Goal: Communication & Community: Answer question/provide support

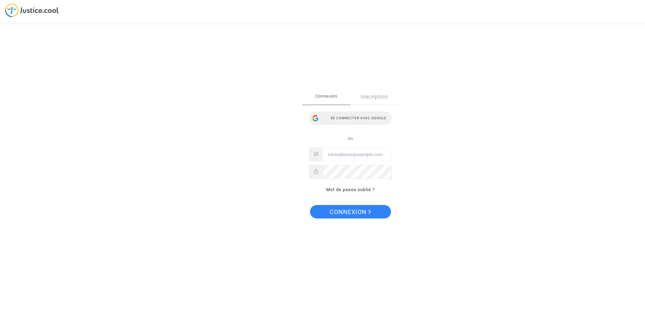
type input "[PERSON_NAME][EMAIL_ADDRESS][PERSON_NAME][DOMAIN_NAME]"
click at [347, 118] on div "Se connecter avec Google" at bounding box center [350, 118] width 83 height 14
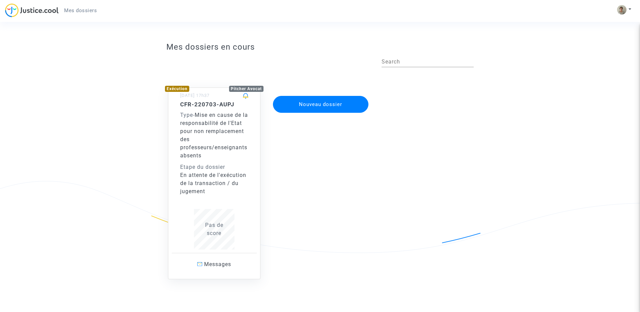
click at [222, 176] on div "En attente de l'exécution de la transaction / du jugement" at bounding box center [214, 183] width 68 height 24
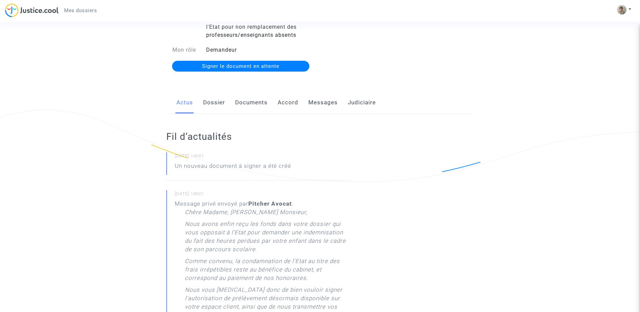
scroll to position [68, 0]
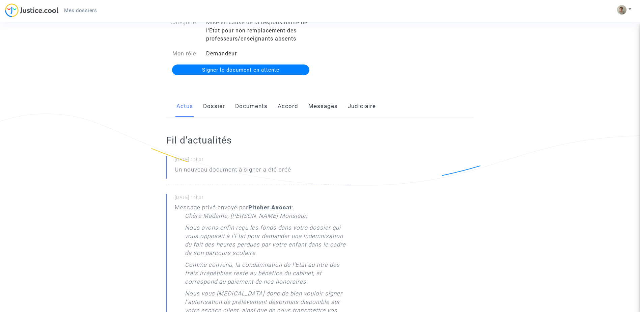
click at [240, 107] on link "Documents" at bounding box center [251, 106] width 32 height 22
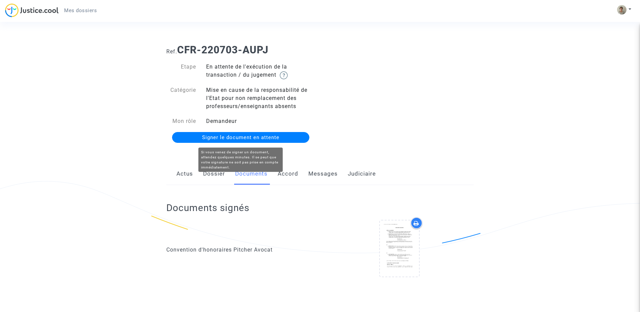
click at [213, 135] on span "Signer le document en attente" at bounding box center [240, 137] width 77 height 6
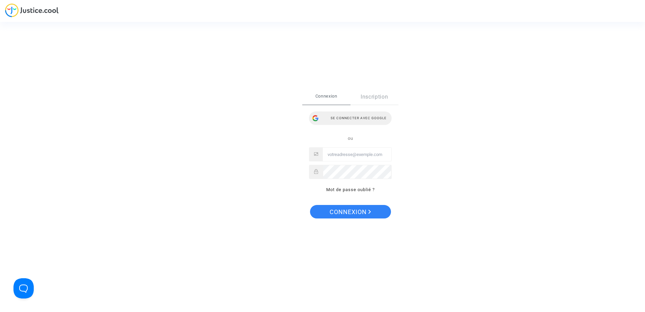
click at [341, 116] on div "Se connecter avec Google" at bounding box center [350, 118] width 83 height 14
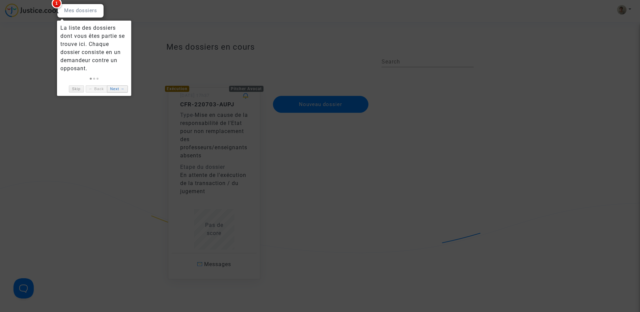
click at [113, 87] on link "Next →" at bounding box center [117, 88] width 21 height 7
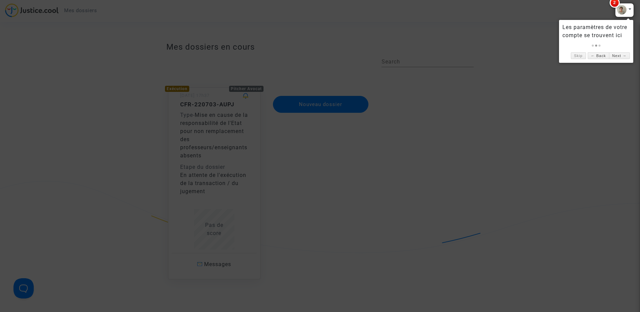
click at [628, 10] on div at bounding box center [624, 10] width 19 height 14
click at [597, 56] on link "← Back" at bounding box center [598, 55] width 21 height 7
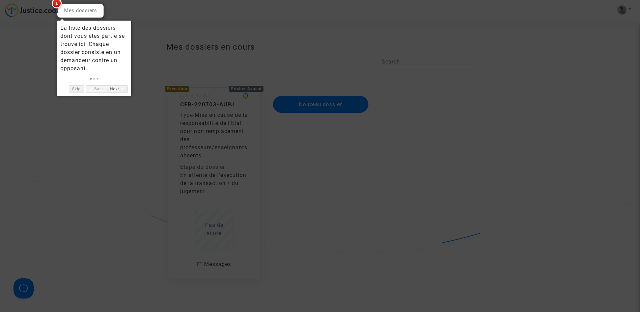
click at [625, 10] on div at bounding box center [320, 156] width 640 height 312
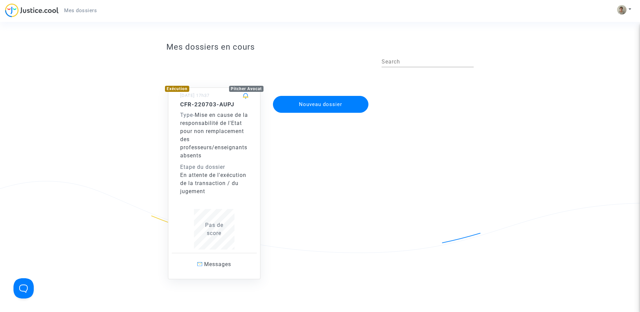
click at [218, 163] on div "Etape du dossier" at bounding box center [214, 167] width 68 height 8
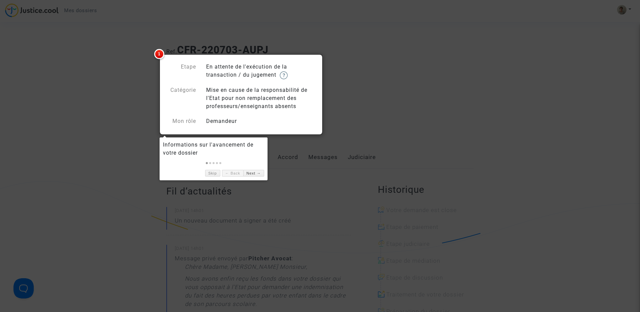
click at [158, 55] on span "1" at bounding box center [159, 54] width 10 height 10
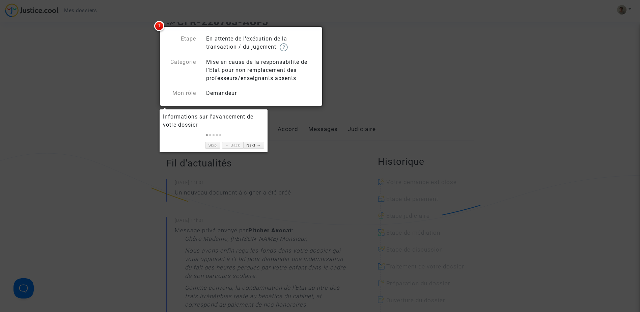
scroll to position [68, 0]
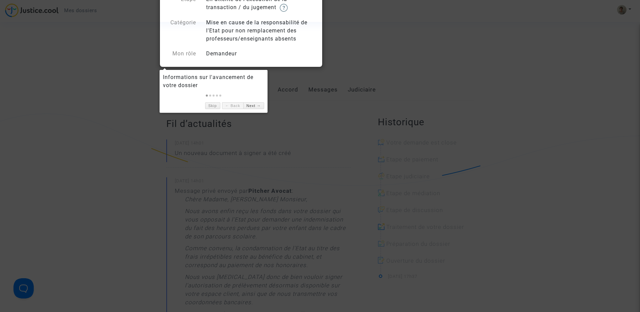
click at [89, 100] on div at bounding box center [320, 156] width 640 height 312
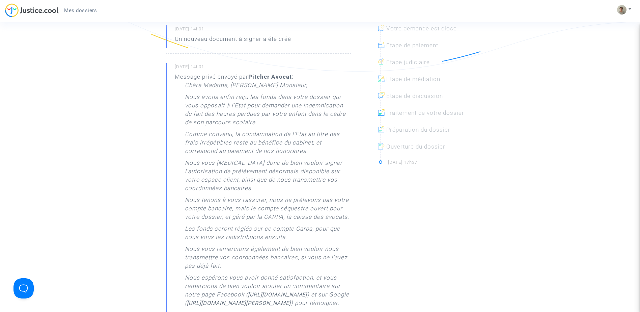
scroll to position [101, 0]
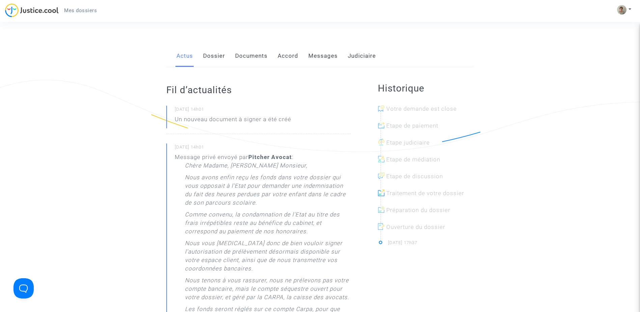
click at [210, 58] on link "Dossier" at bounding box center [214, 56] width 22 height 22
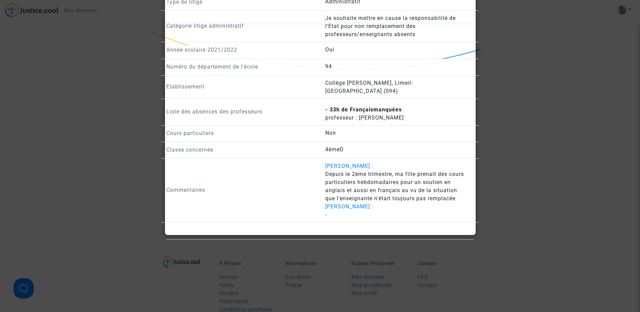
scroll to position [338, 0]
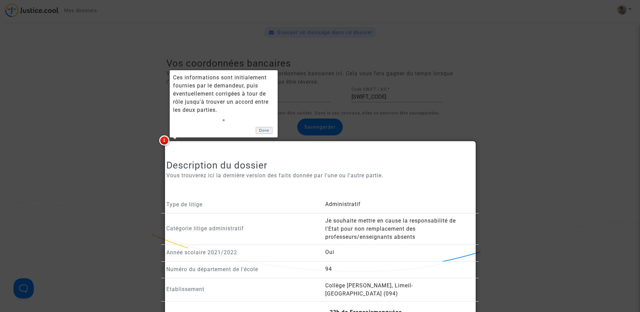
click at [265, 131] on link "Done" at bounding box center [264, 130] width 17 height 7
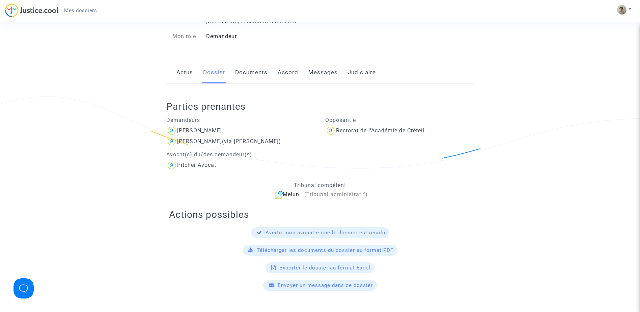
scroll to position [68, 0]
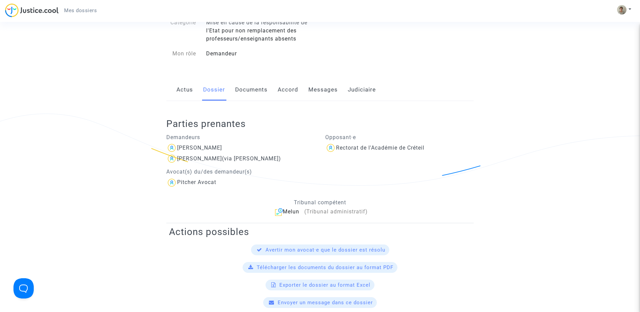
click at [254, 90] on link "Documents" at bounding box center [251, 90] width 32 height 22
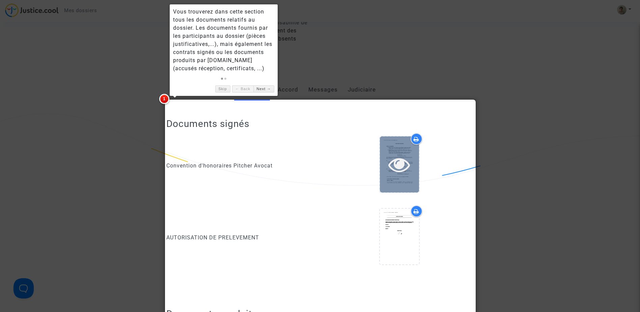
click at [405, 153] on div at bounding box center [399, 164] width 39 height 56
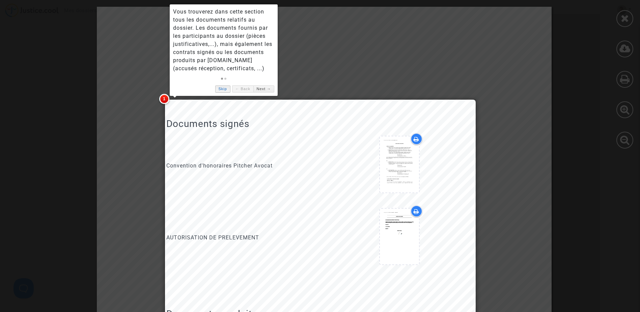
click at [221, 89] on link "Skip" at bounding box center [222, 88] width 15 height 7
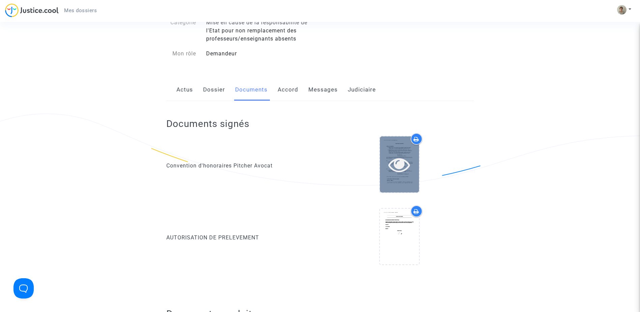
click at [399, 153] on div at bounding box center [399, 164] width 39 height 56
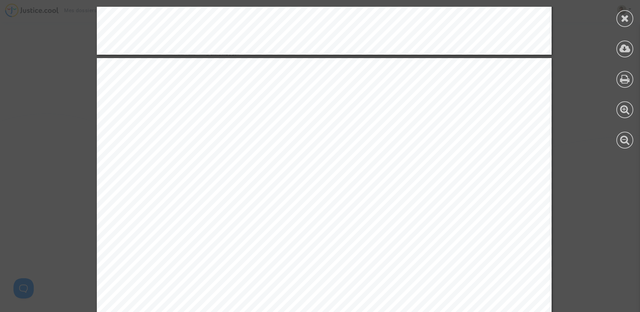
scroll to position [3105, 0]
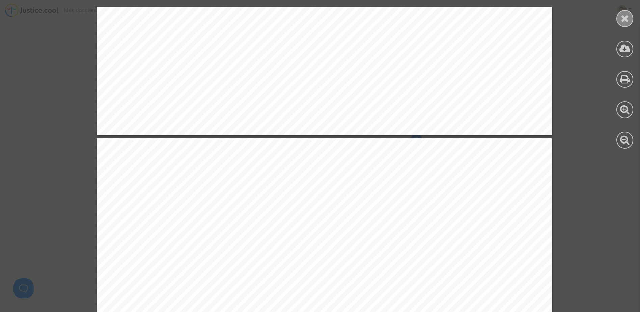
click at [629, 17] on icon at bounding box center [625, 18] width 8 height 10
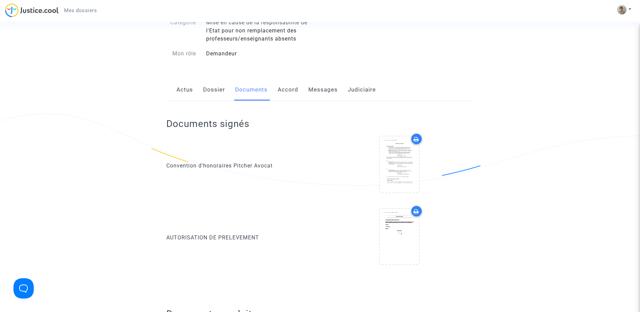
scroll to position [101, 0]
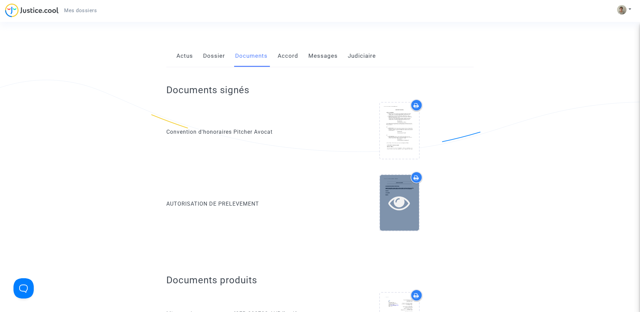
click at [401, 201] on icon at bounding box center [400, 203] width 22 height 22
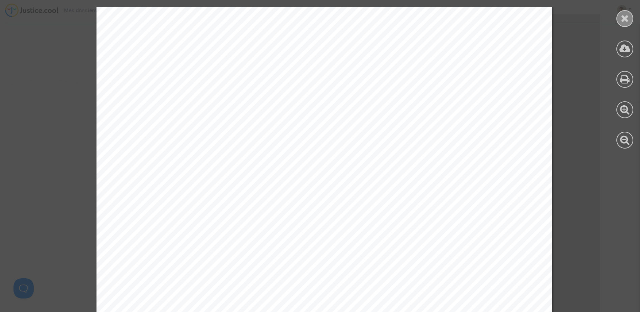
click at [622, 18] on icon at bounding box center [625, 18] width 8 height 10
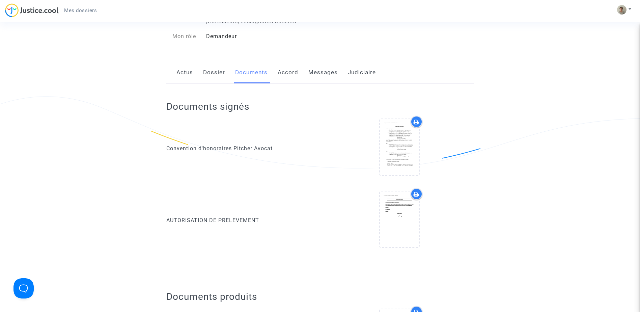
scroll to position [0, 0]
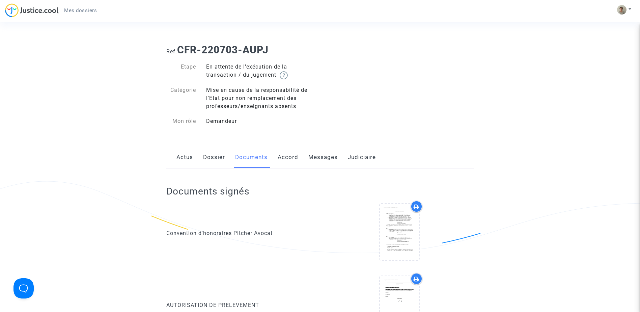
click at [288, 156] on link "Accord" at bounding box center [288, 157] width 21 height 22
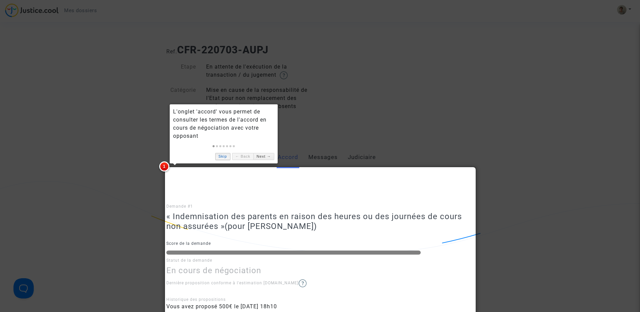
click at [224, 156] on link "Skip" at bounding box center [222, 156] width 15 height 7
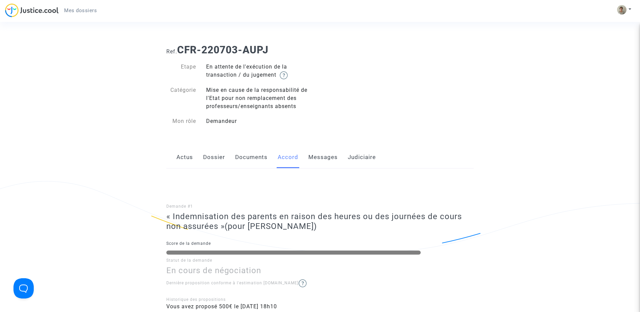
click at [306, 159] on div "Actus Dossier Documents Accord Messages Judiciaire" at bounding box center [320, 157] width 308 height 23
click at [319, 158] on link "Messages" at bounding box center [323, 157] width 29 height 22
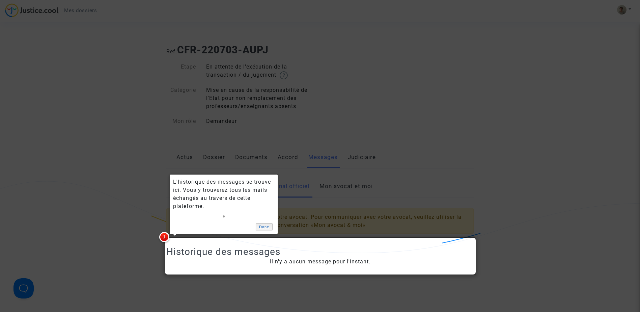
click at [263, 227] on link "Done" at bounding box center [264, 226] width 17 height 7
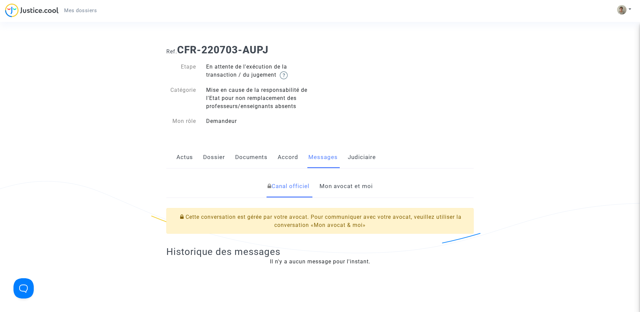
click at [369, 159] on link "Judiciaire" at bounding box center [362, 157] width 28 height 22
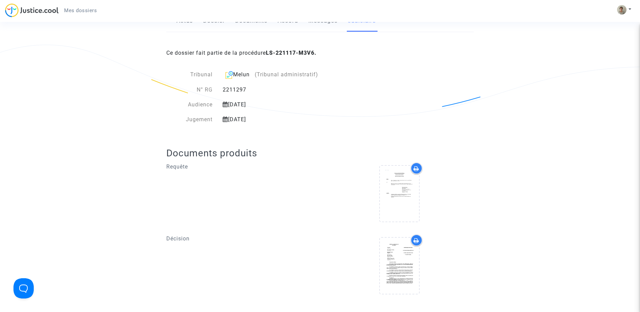
scroll to position [169, 0]
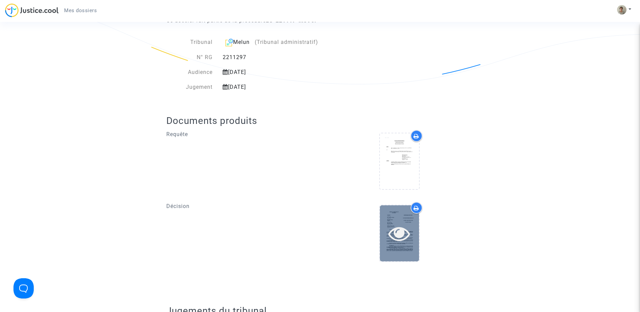
click at [394, 218] on div at bounding box center [399, 233] width 39 height 56
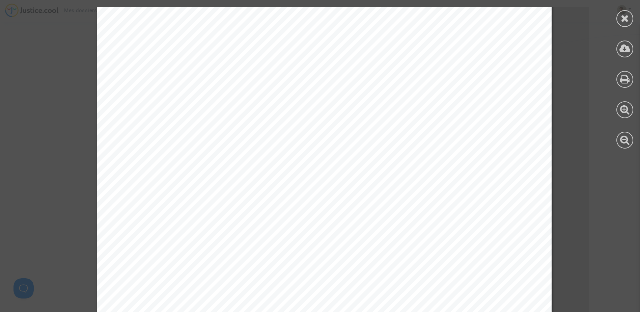
scroll to position [0, 0]
click at [626, 19] on icon at bounding box center [625, 18] width 8 height 10
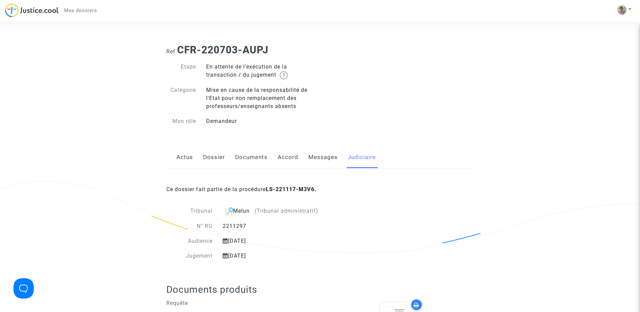
click at [313, 159] on link "Messages" at bounding box center [323, 157] width 29 height 22
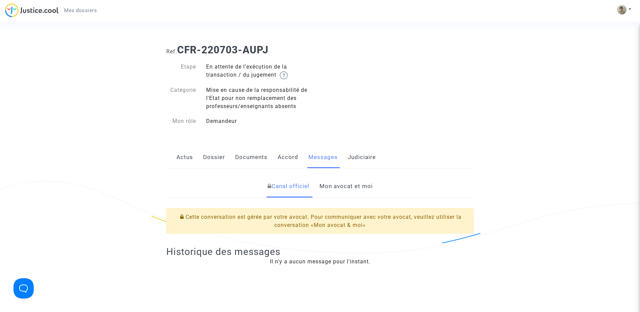
click at [344, 189] on link "Mon avocat et moi" at bounding box center [346, 186] width 53 height 22
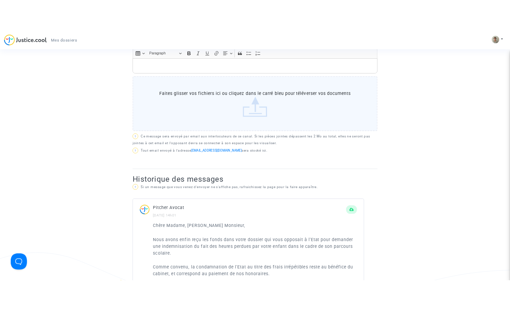
scroll to position [169, 0]
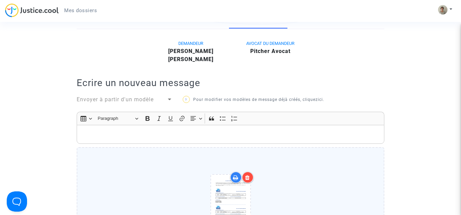
click at [143, 135] on p "Rich Text Editor, main" at bounding box center [230, 134] width 300 height 8
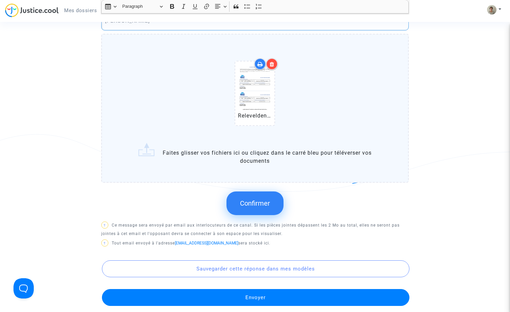
scroll to position [304, 0]
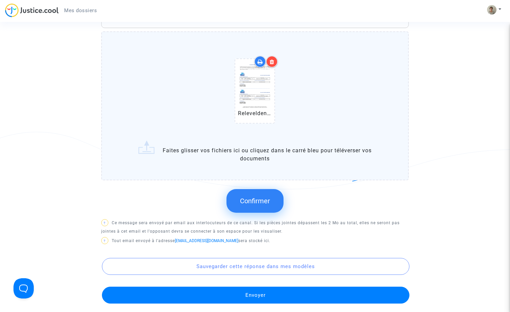
click at [246, 296] on button "Envoyer" at bounding box center [256, 295] width 308 height 17
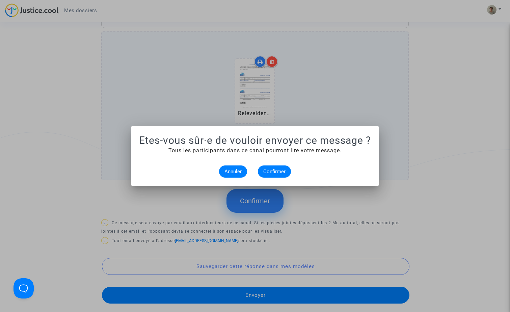
scroll to position [0, 0]
click at [278, 170] on span "Confirmer" at bounding box center [274, 171] width 22 height 6
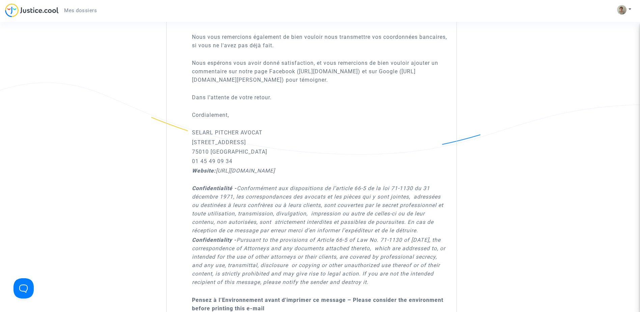
scroll to position [675, 0]
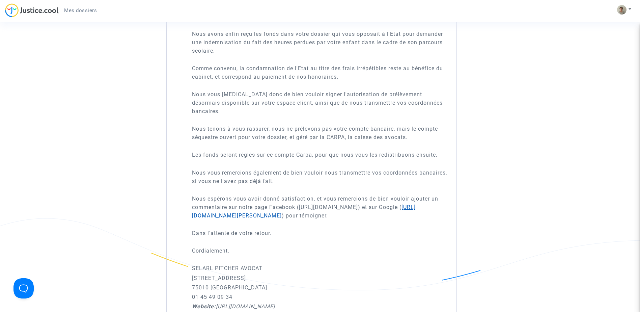
click at [274, 208] on link "[URL][DOMAIN_NAME][PERSON_NAME]" at bounding box center [304, 211] width 224 height 15
